Goal: Check status: Check status

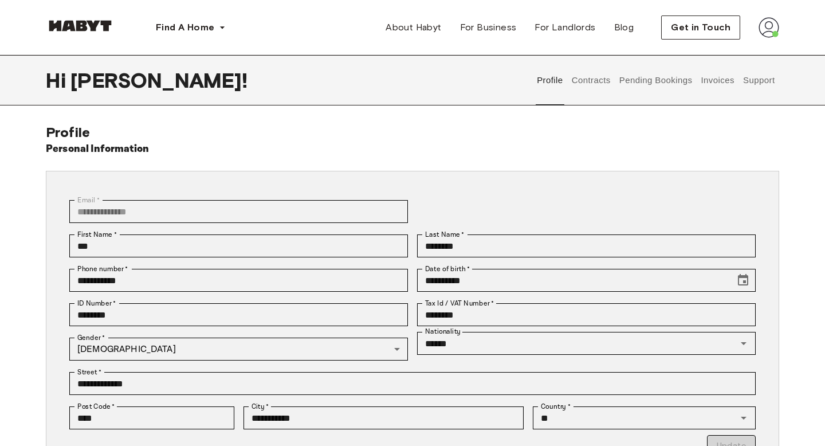
click at [592, 77] on button "Contracts" at bounding box center [591, 80] width 42 height 50
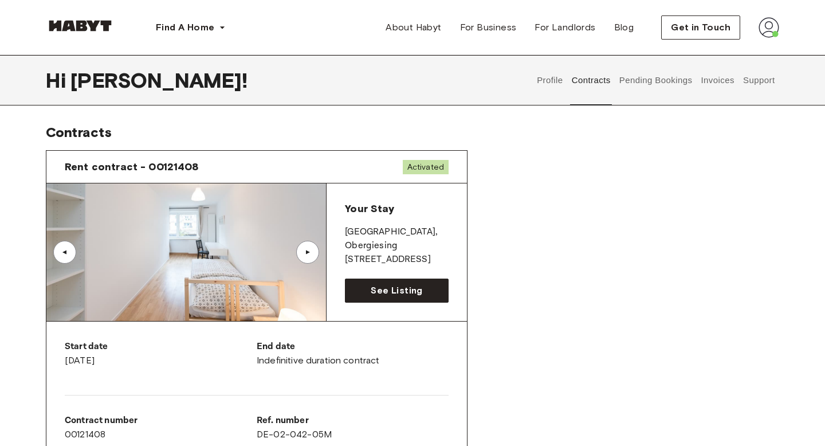
click at [239, 174] on div "Rent contract - 00121408 Activated" at bounding box center [256, 167] width 420 height 33
click at [168, 164] on span "Rent contract - 00121408" at bounding box center [132, 167] width 134 height 14
click at [438, 166] on span "Activated" at bounding box center [426, 167] width 46 height 14
click at [271, 173] on div "Rent contract - 00121408 Activated" at bounding box center [256, 167] width 420 height 33
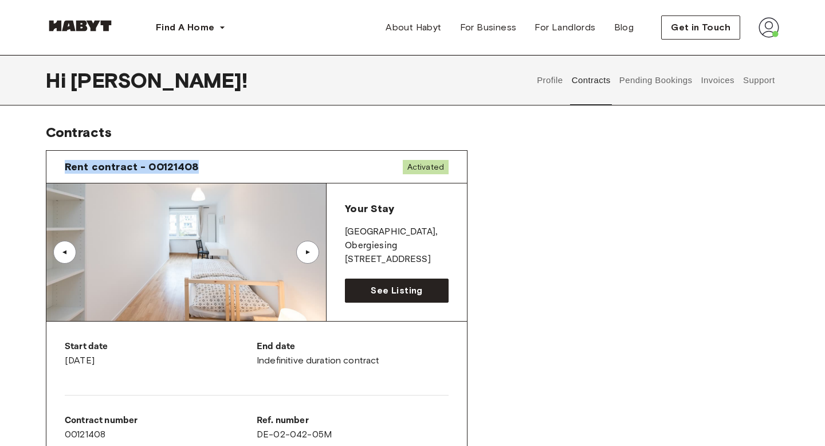
click at [271, 173] on div "Rent contract - 00121408 Activated" at bounding box center [256, 167] width 420 height 33
click at [393, 166] on div "Rent contract - 00121408 Activated" at bounding box center [256, 167] width 420 height 33
